Goal: Task Accomplishment & Management: Manage account settings

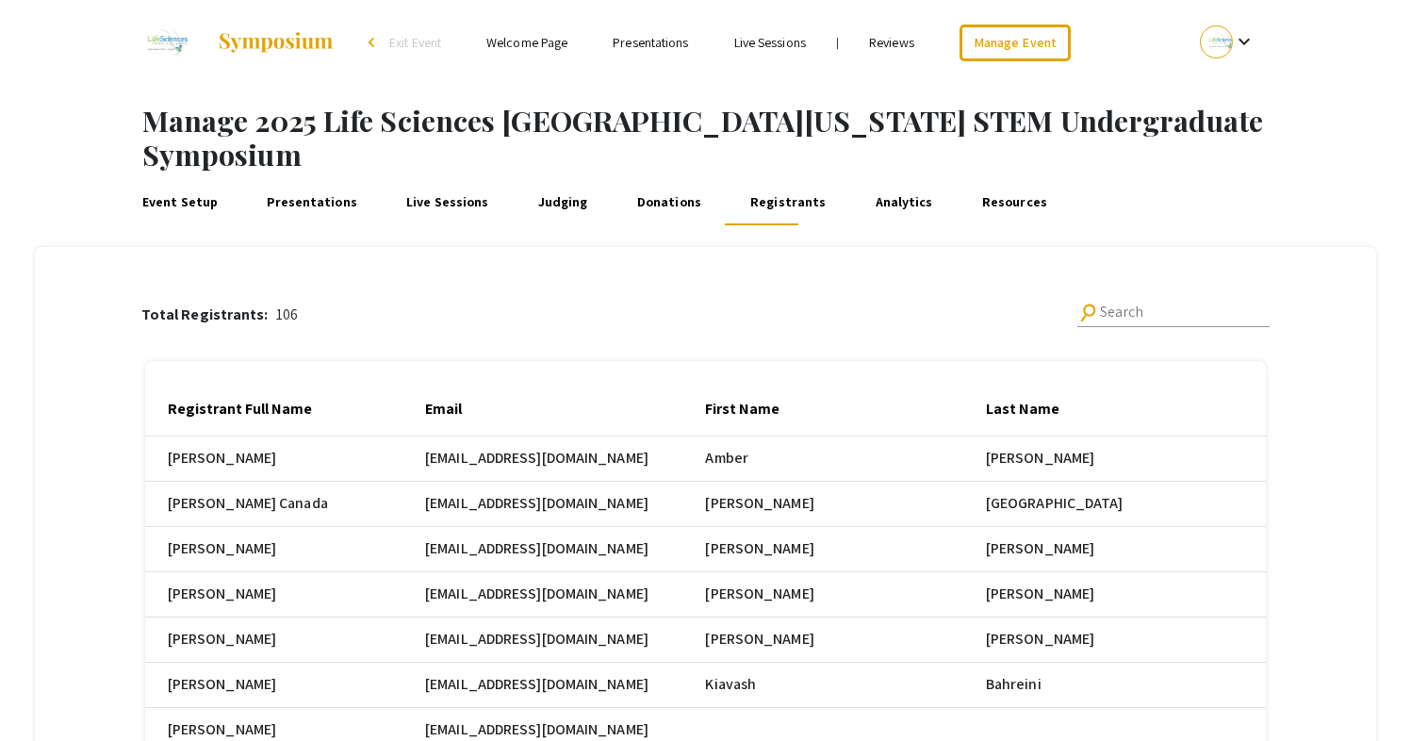
click at [768, 180] on link "Registrants" at bounding box center [788, 202] width 83 height 45
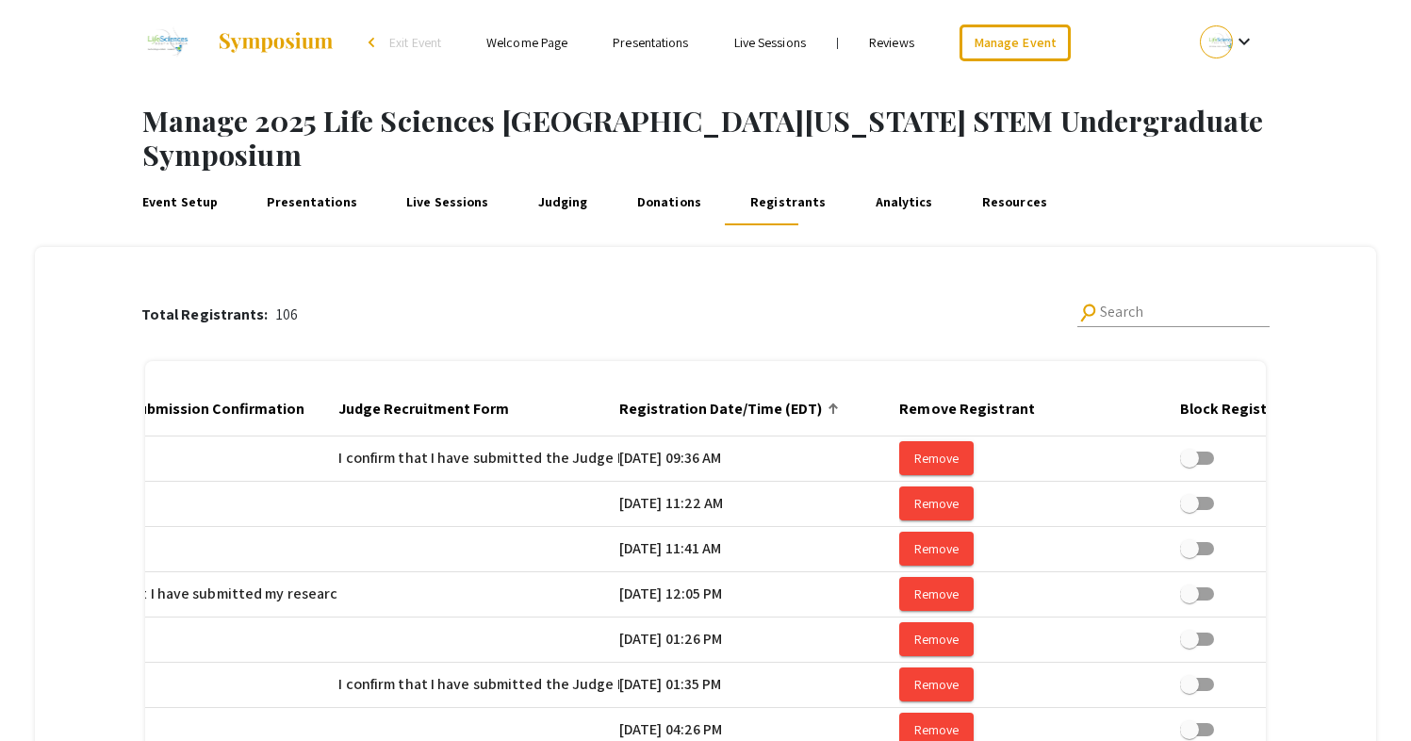
scroll to position [0, 2611]
click at [837, 403] on div at bounding box center [831, 408] width 11 height 11
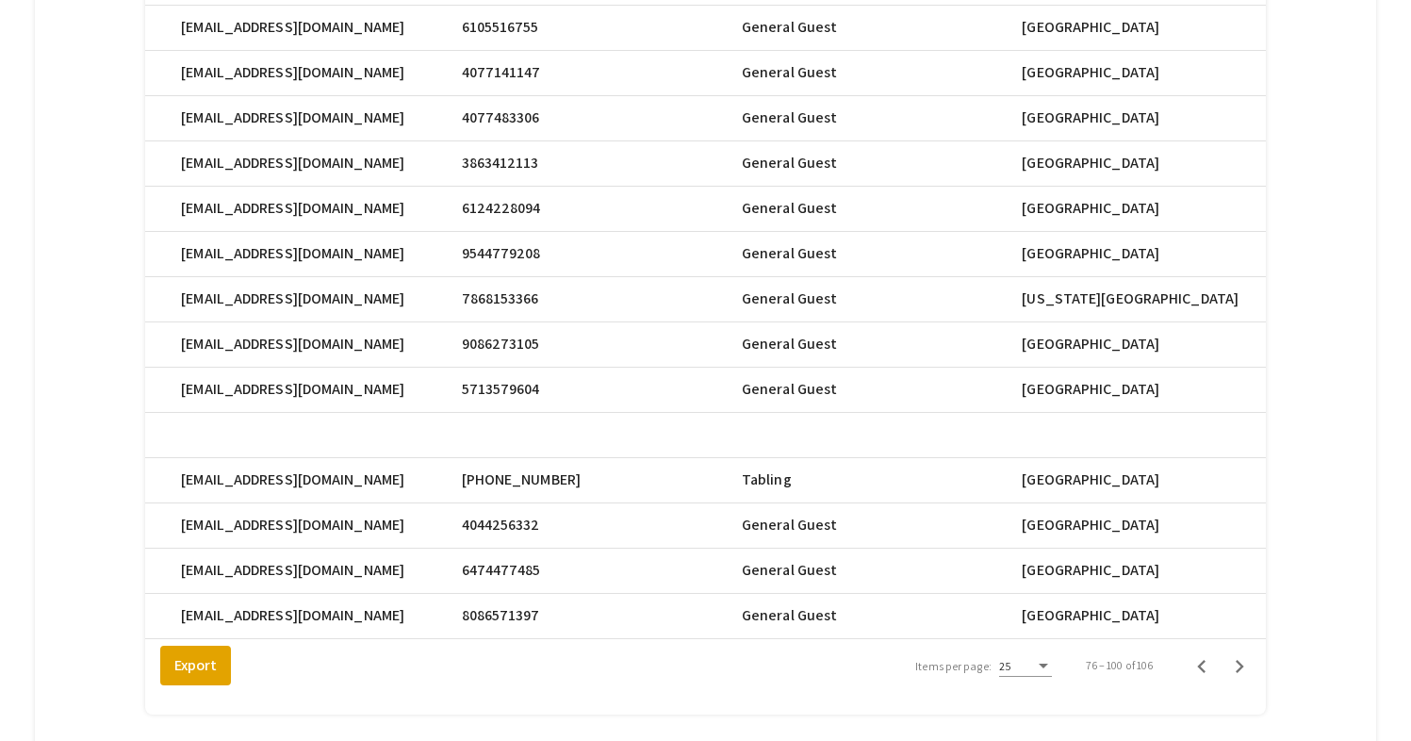
scroll to position [1040, 0]
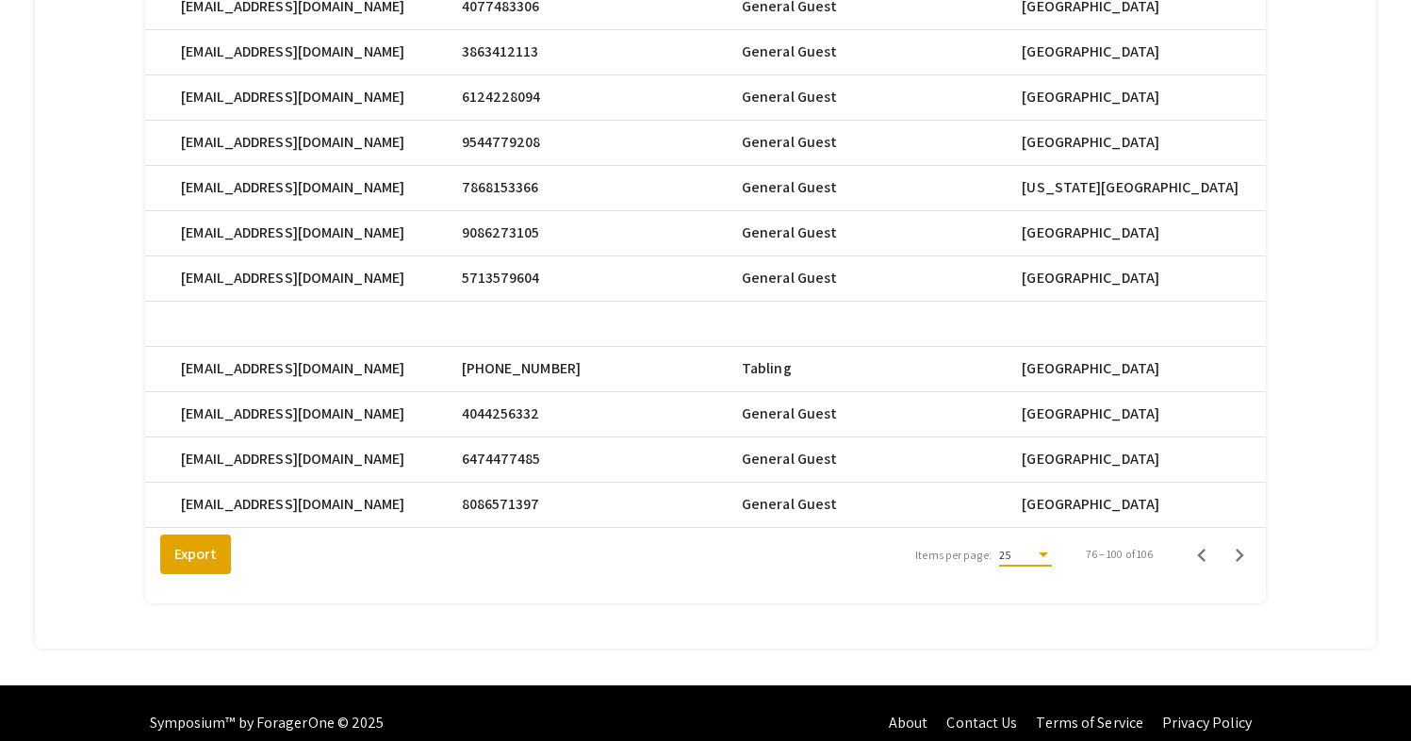
click at [1048, 552] on div "Items per page:" at bounding box center [1043, 554] width 9 height 5
click at [1046, 535] on span "25" at bounding box center [1037, 535] width 53 height 34
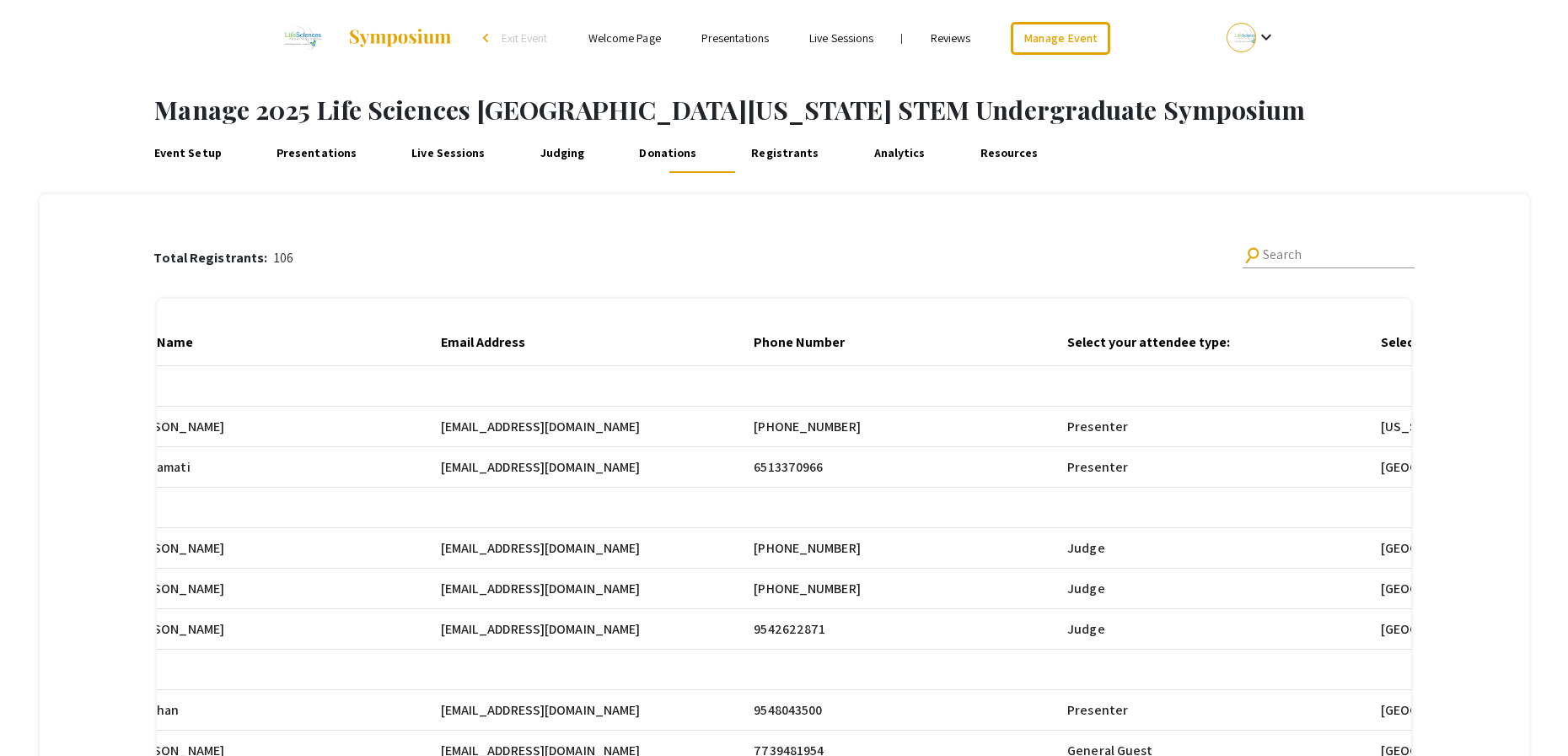
scroll to position [0, 970]
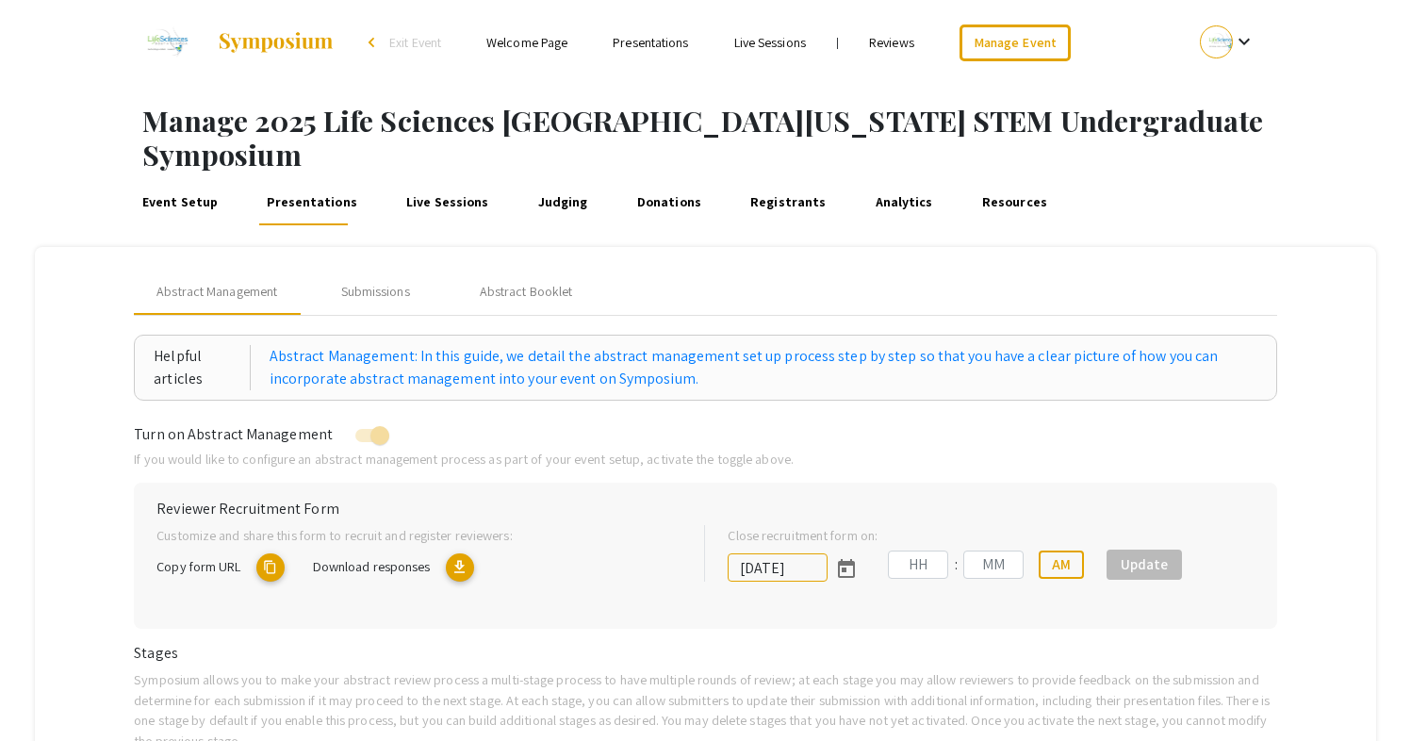
type input "10/25/2025"
type input "05"
type input "00"
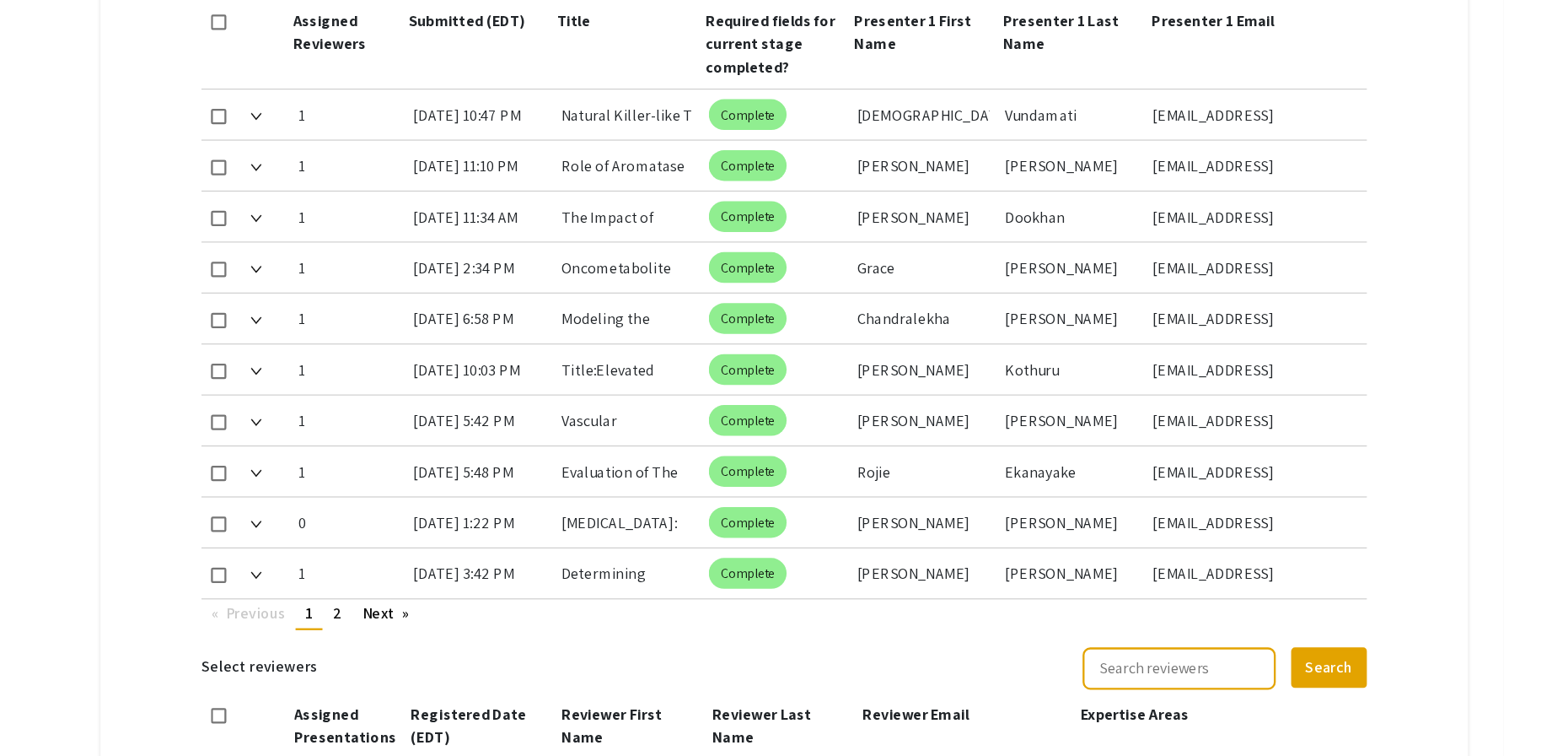
scroll to position [772, 0]
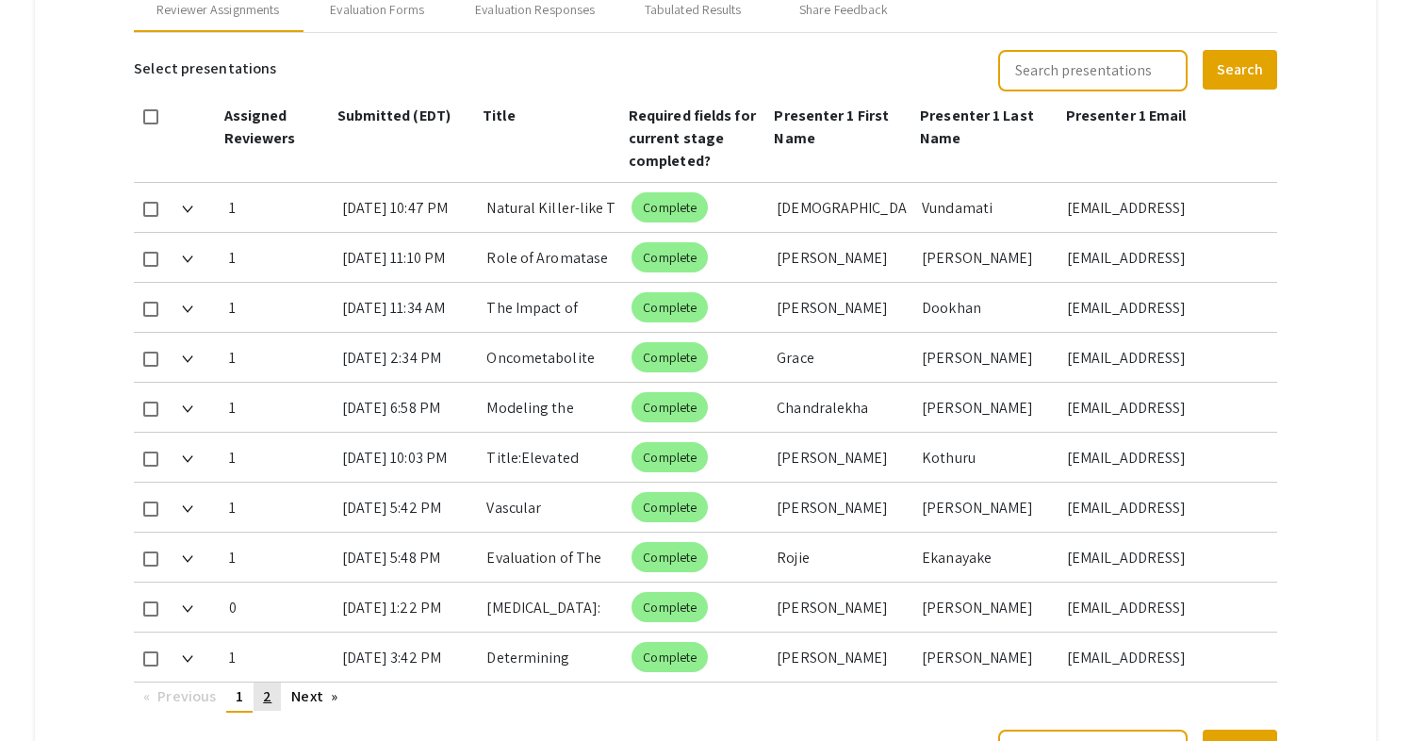
click at [271, 686] on span "2" at bounding box center [267, 696] width 8 height 20
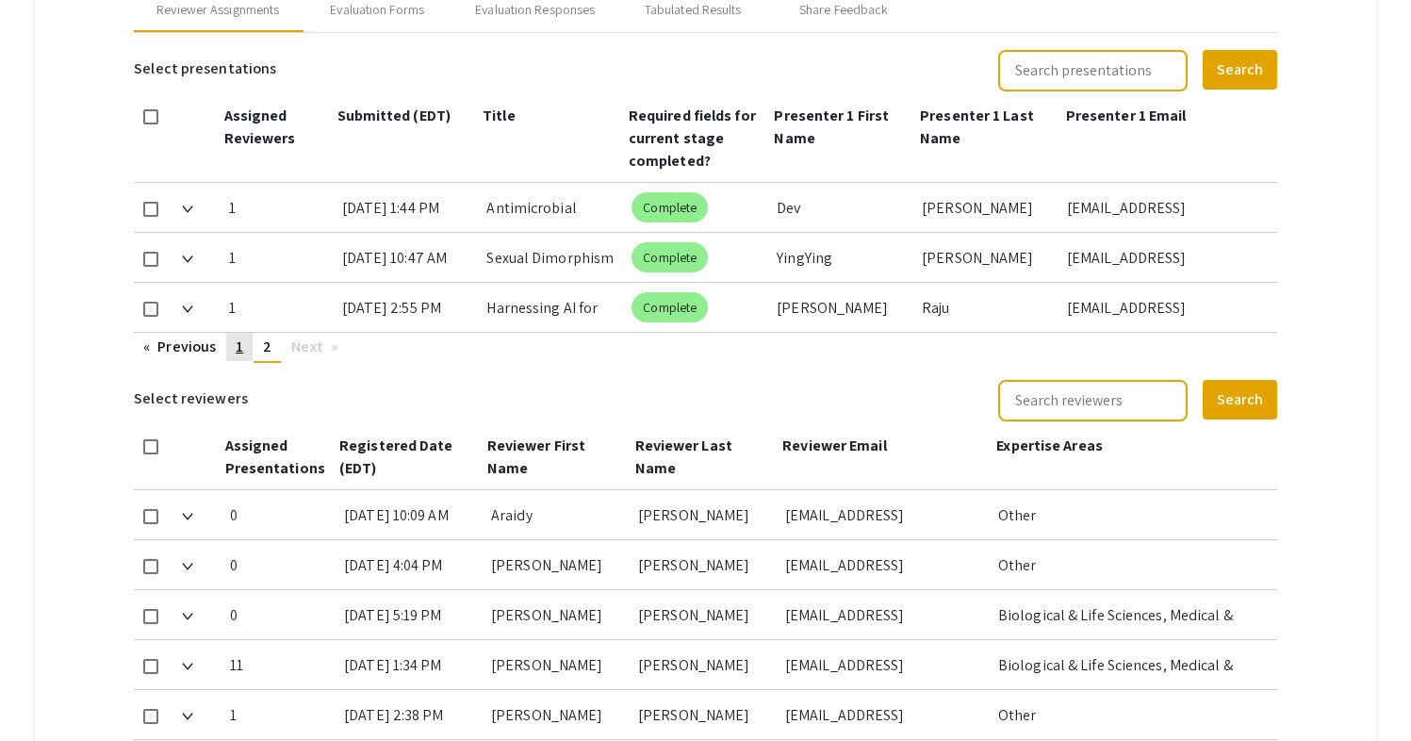
click at [239, 337] on span "1" at bounding box center [240, 347] width 8 height 20
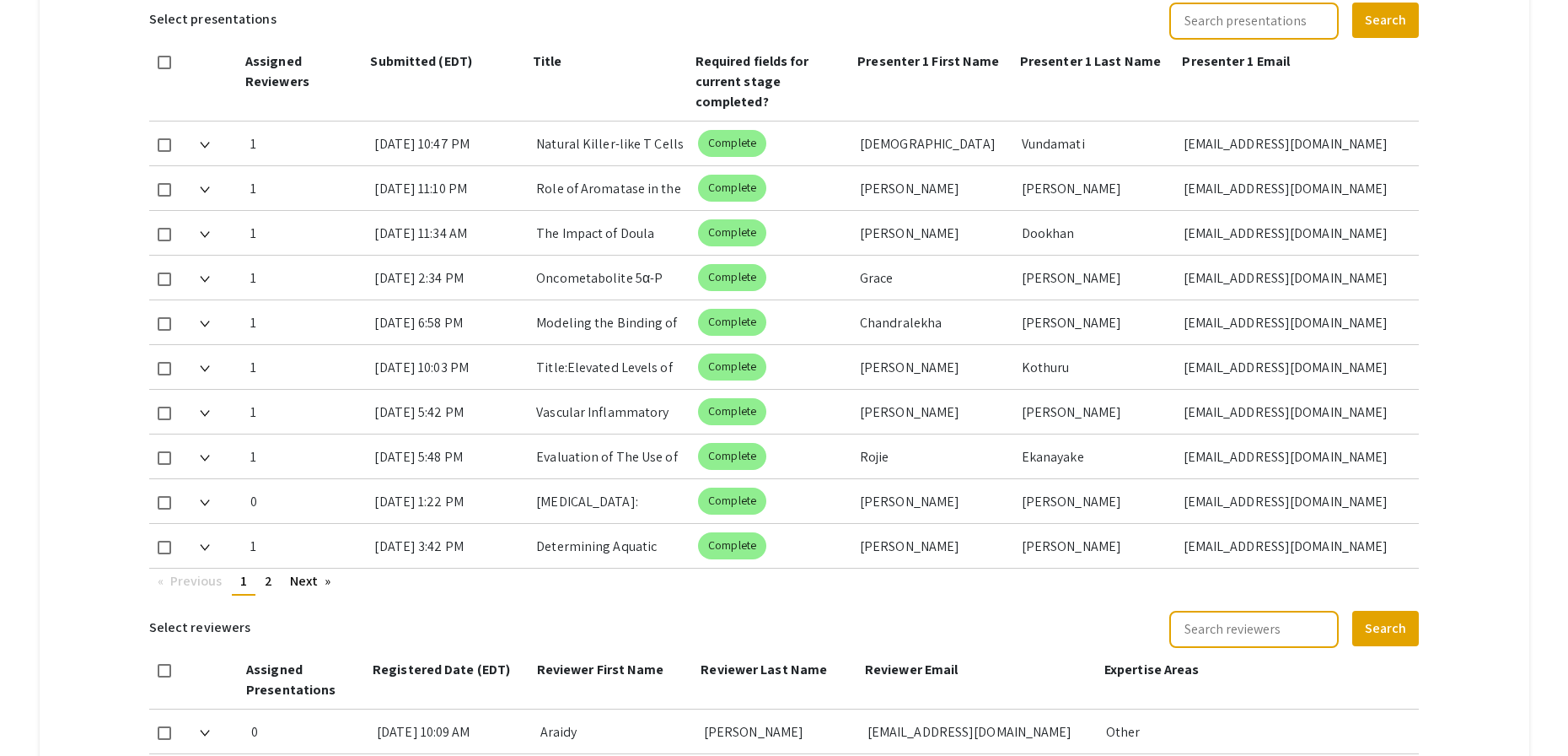
click at [1274, 96] on mat-tab-group "Abstract Management Submissions Abstract Booklet Helpful articles Abstract Mana…" at bounding box center [784, 249] width 1490 height 1654
